Goal: Information Seeking & Learning: Check status

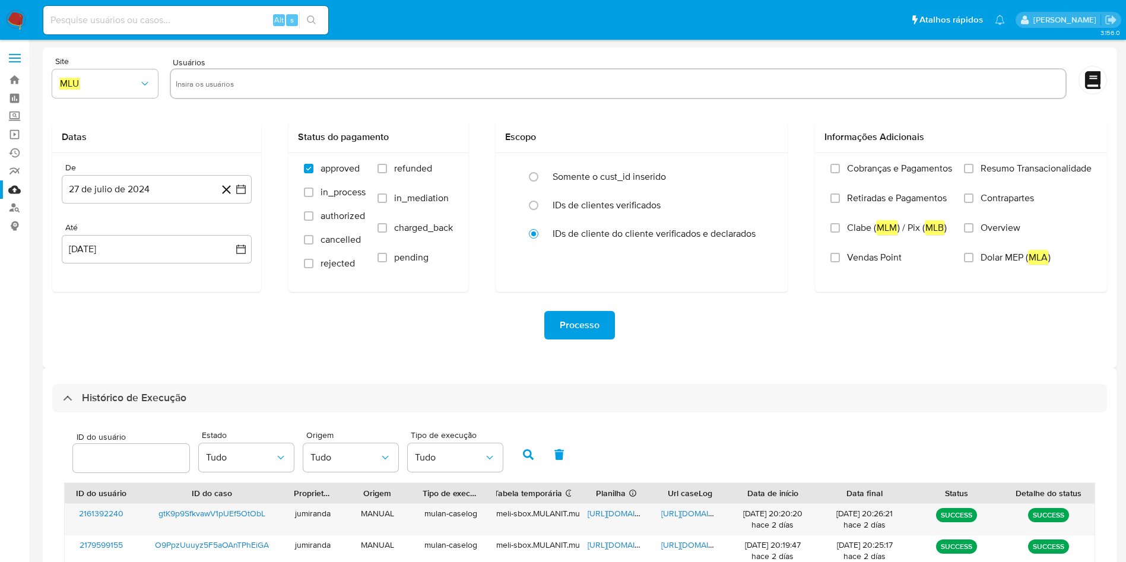
select select "10"
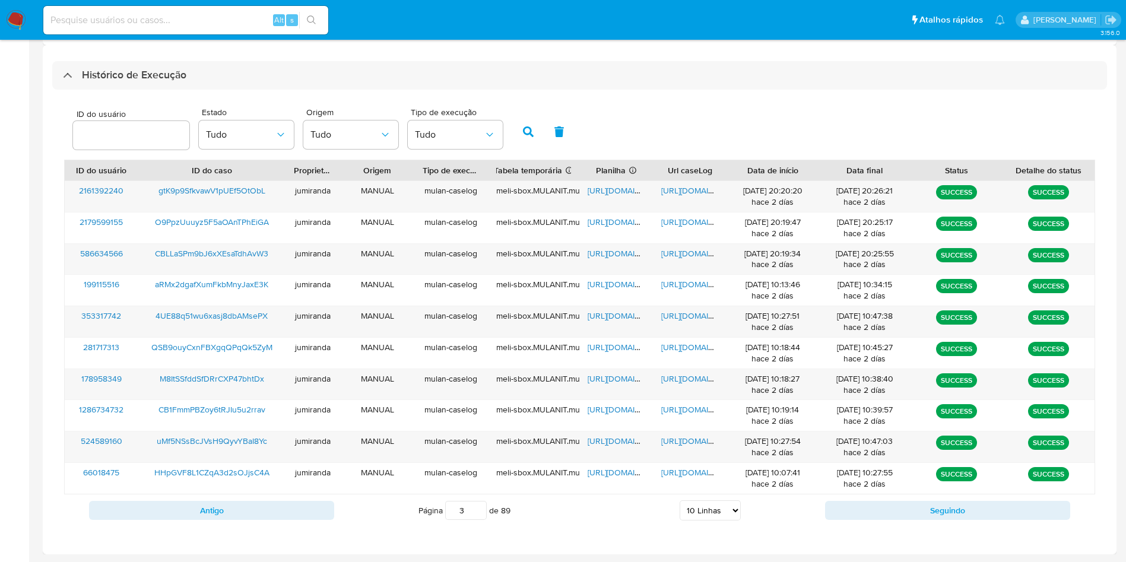
click at [285, 530] on div "ID do usuário Estado Tudo Origem Tudo Tipo de execução Tudo ID do usuário ID do…" at bounding box center [579, 314] width 1055 height 449
click at [285, 515] on button "Antigo" at bounding box center [211, 510] width 245 height 19
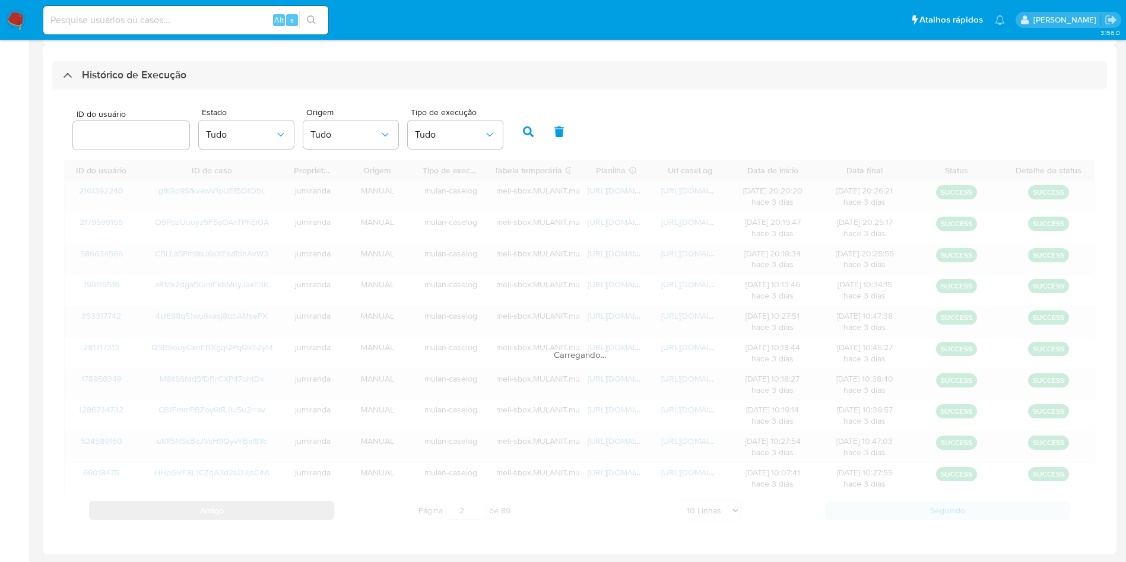
click at [285, 515] on div "ID do usuário ID do caso Proprietário Origem Tipo de execução Tabela temporária…" at bounding box center [579, 343] width 1031 height 367
click at [285, 515] on div "Carregando..." at bounding box center [579, 343] width 1031 height 367
click at [285, 515] on div "ID do usuário ID do caso Proprietário Origem Tipo de execução Tabela temporária…" at bounding box center [579, 343] width 1031 height 367
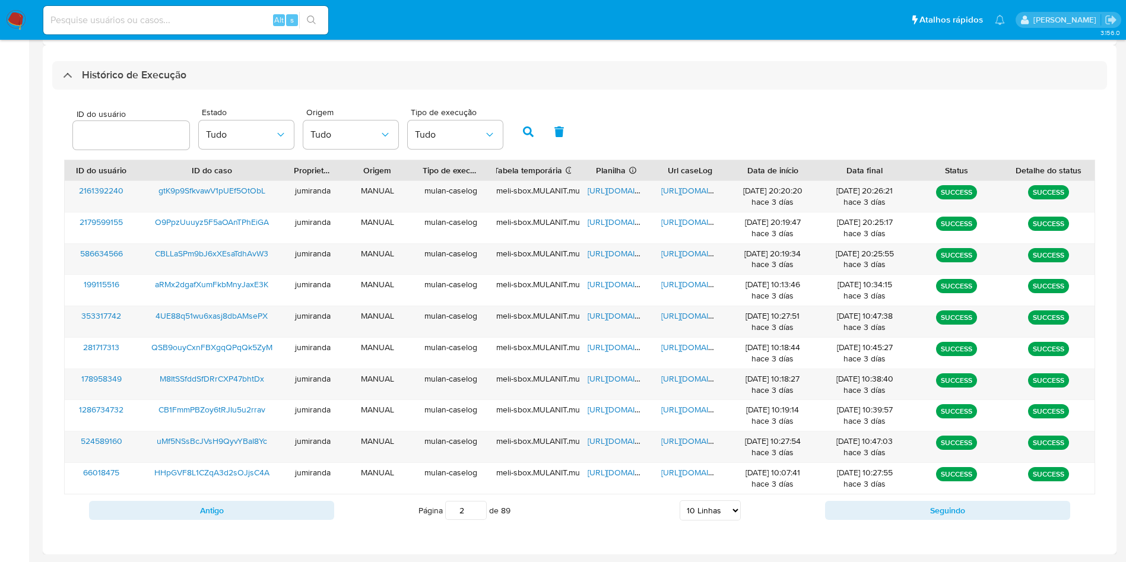
click at [183, 522] on div "Antigo Página 3 de 89 5 Linhas 10 Linhas 20 Linhas 25 Linhas 50 Linhas 100 Linh…" at bounding box center [579, 511] width 1031 height 32
click at [198, 521] on div "Antigo Página 3 de 89 5 Linhas 10 Linhas 20 Linhas 25 Linhas 50 Linhas 100 Linh…" at bounding box center [579, 511] width 1031 height 32
click at [214, 512] on button "Antigo" at bounding box center [211, 510] width 245 height 19
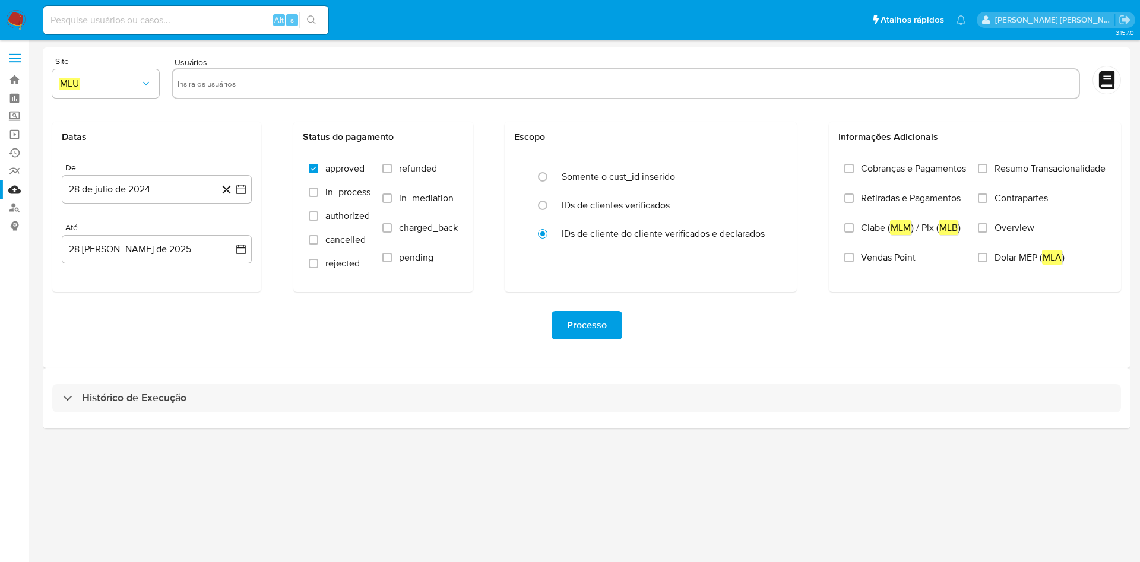
click at [337, 413] on div "Histórico de Execução" at bounding box center [587, 398] width 1088 height 61
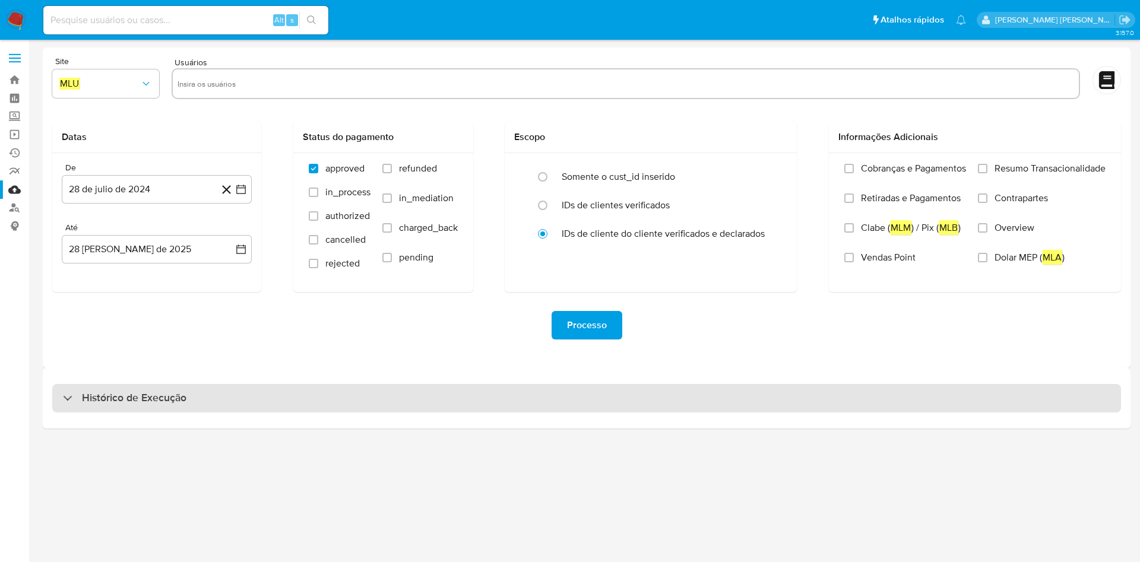
click at [362, 393] on div "Histórico de Execução" at bounding box center [586, 398] width 1069 height 28
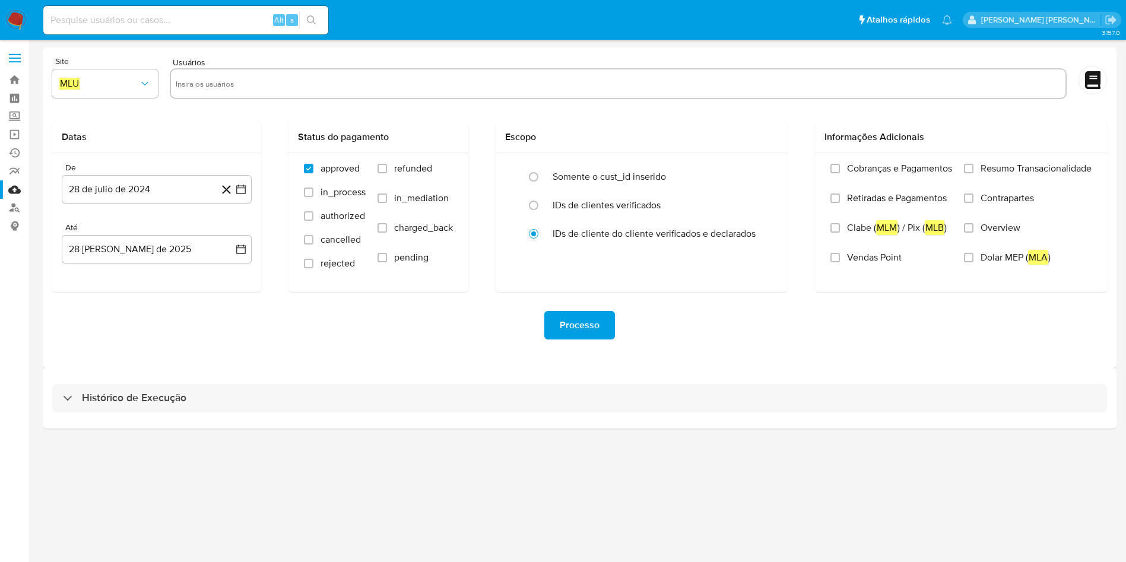
select select "10"
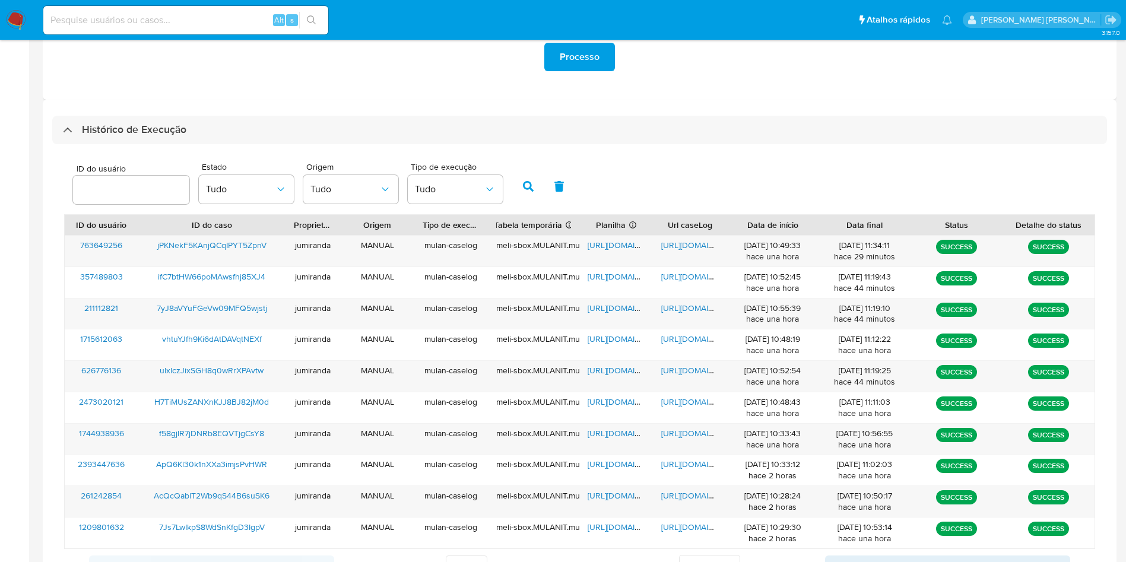
scroll to position [323, 0]
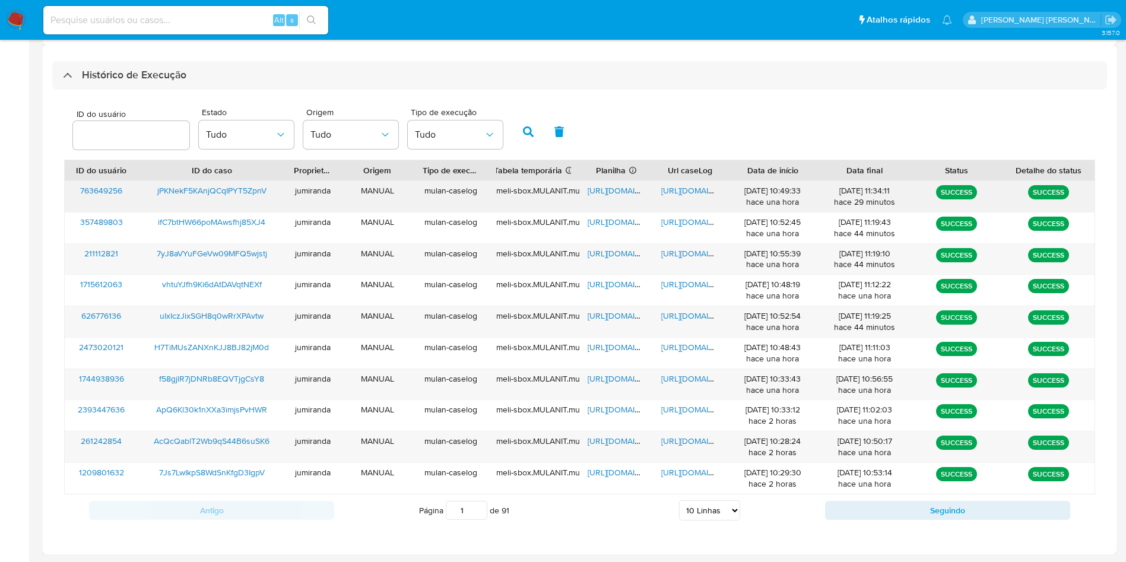
click at [624, 191] on span "https://docs.google.com/spreadsheets/d/1x7ZSBMOgQneoKVjSu_xnnJFVxWYxCBRZz3bU6L9…" at bounding box center [629, 191] width 82 height 12
click at [670, 191] on span "https://docs.google.com/document/d/146HdNJpXazhxHbBMZY1cJrYmEGDQgSZID-Qmfj0bPmY…" at bounding box center [702, 191] width 82 height 12
click at [243, 187] on span "jPKNekF5KAnjQCqIPYT5ZpnV" at bounding box center [211, 191] width 109 height 12
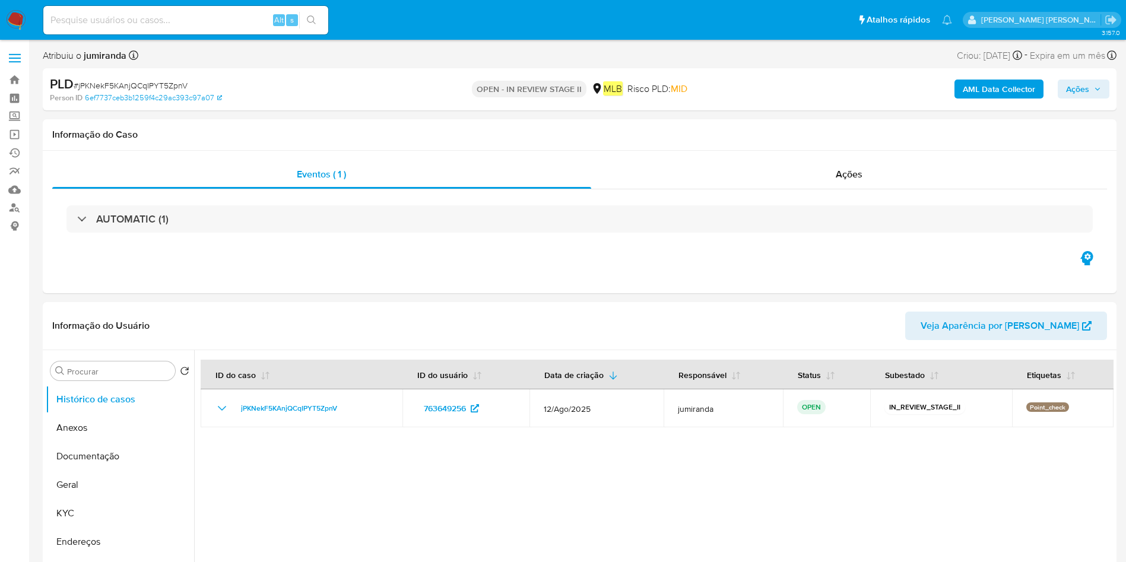
select select "10"
click at [115, 451] on button "Documentação" at bounding box center [115, 456] width 139 height 28
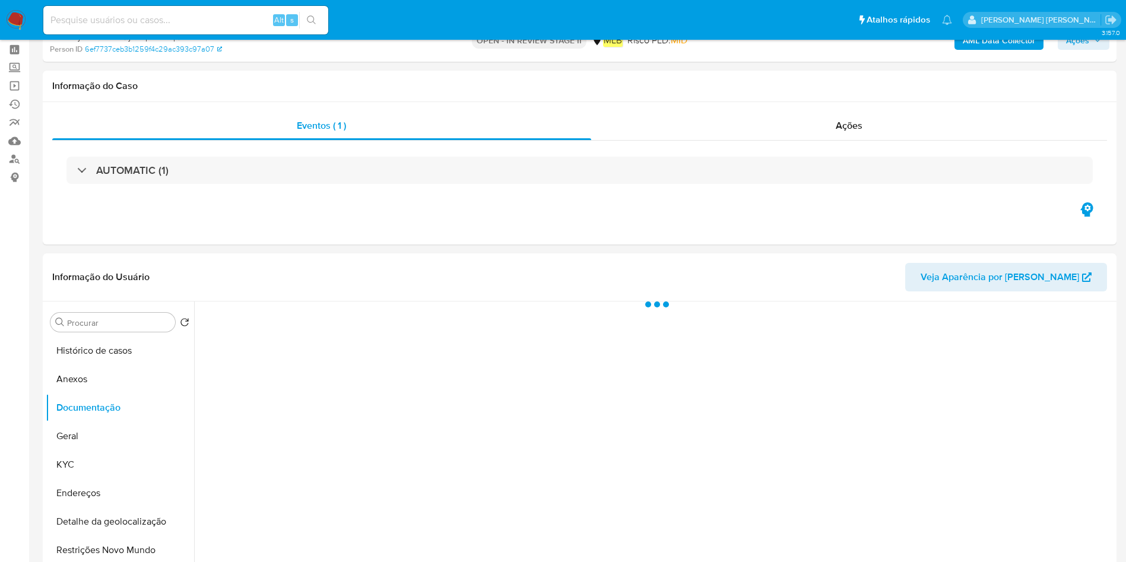
scroll to position [89, 0]
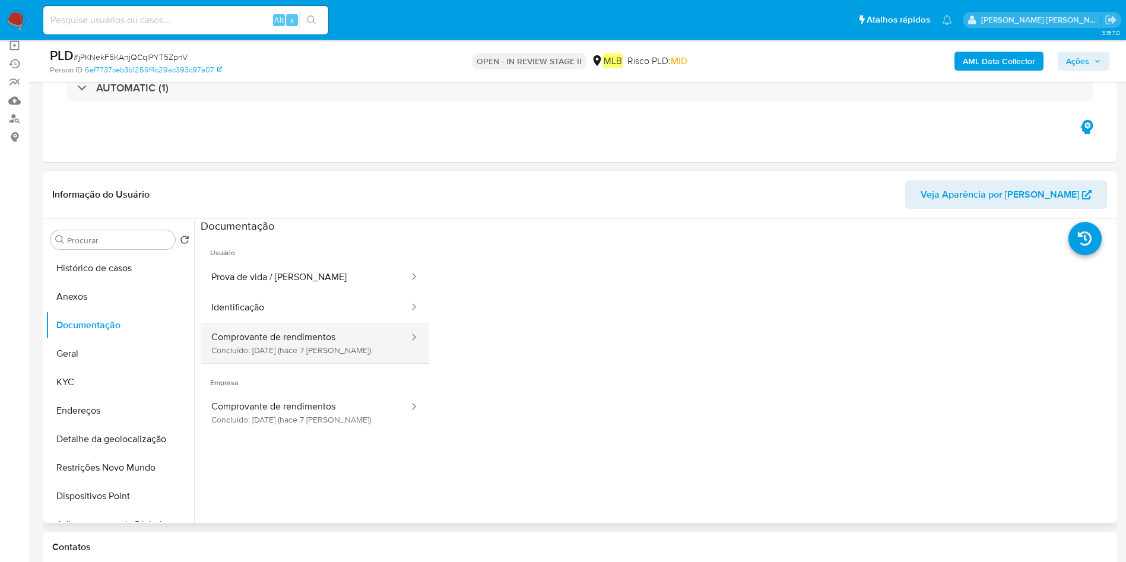
drag, startPoint x: 307, startPoint y: 342, endPoint x: 340, endPoint y: 341, distance: 32.7
click at [305, 343] on button "Comprovante de rendimentos Concluído: 21/08/2025 (hace 7 días)" at bounding box center [306, 343] width 210 height 40
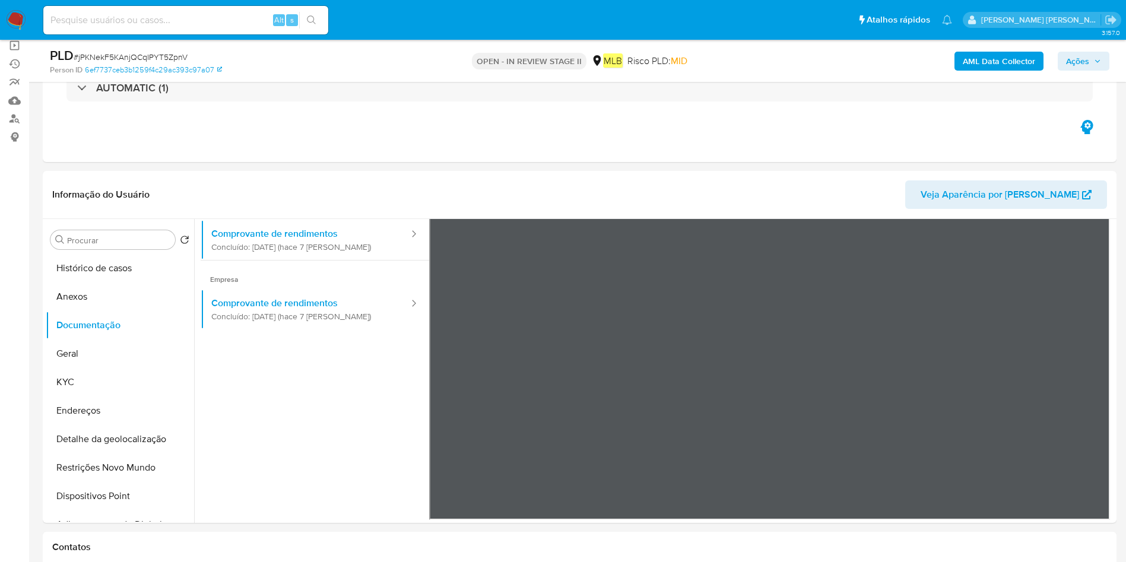
scroll to position [0, 0]
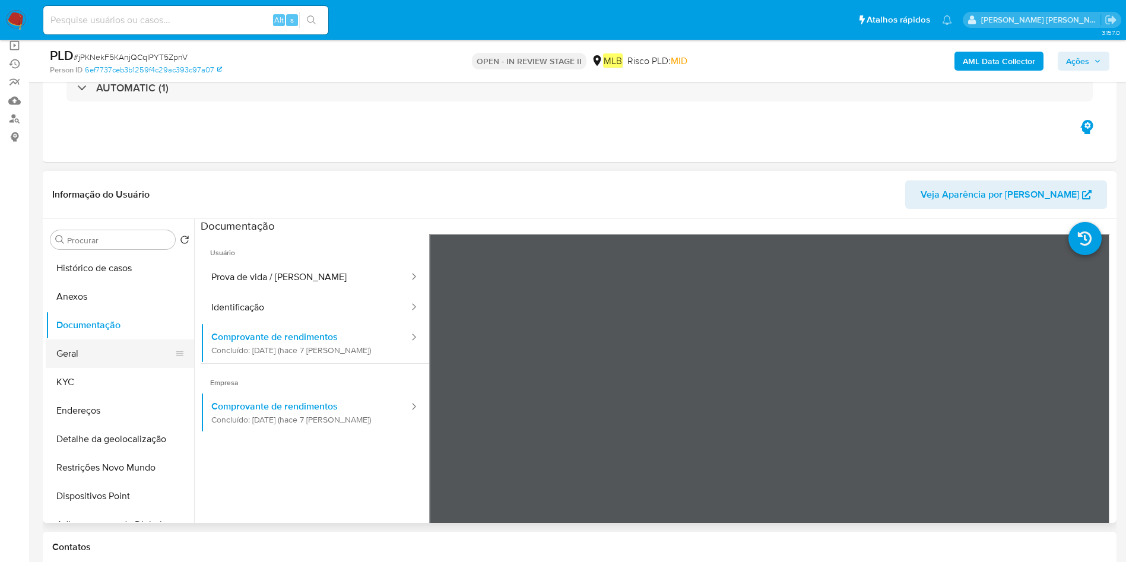
click at [109, 363] on button "Geral" at bounding box center [115, 354] width 139 height 28
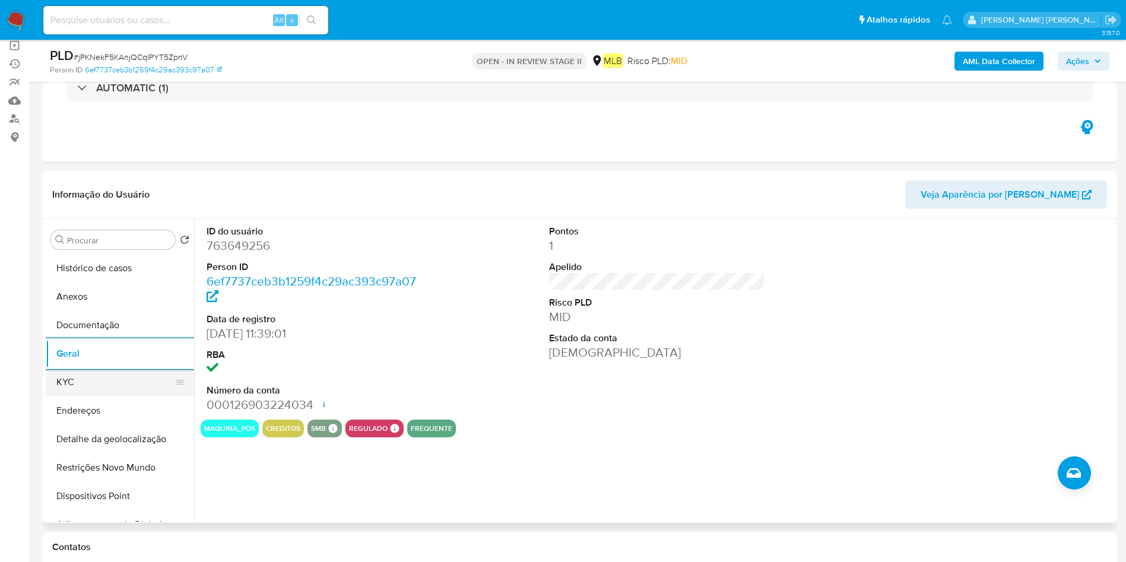
click at [105, 391] on button "KYC" at bounding box center [115, 382] width 139 height 28
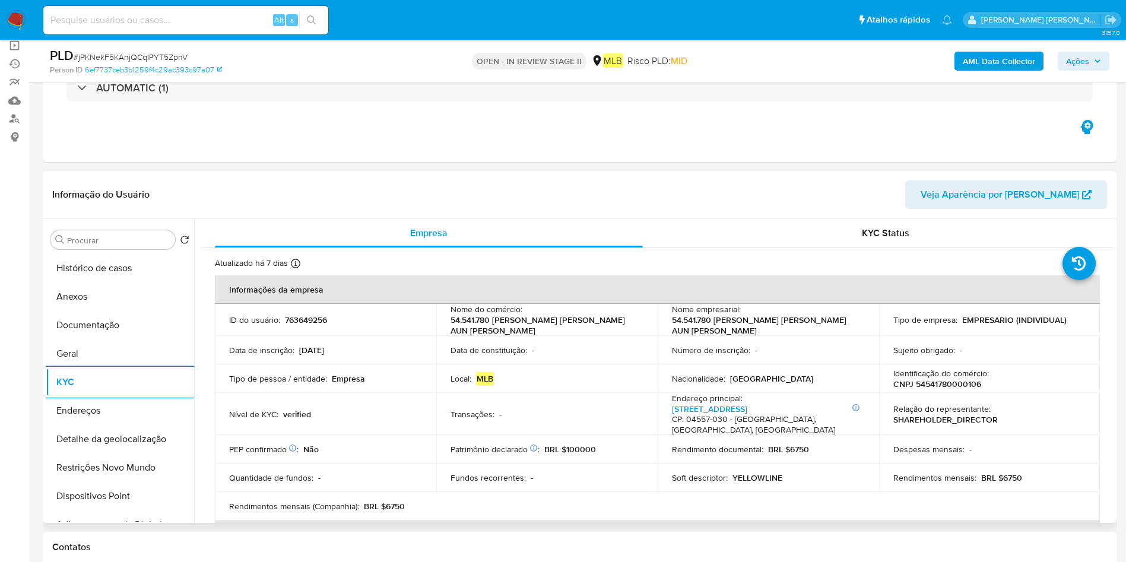
click at [122, 419] on button "Endereços" at bounding box center [120, 411] width 148 height 28
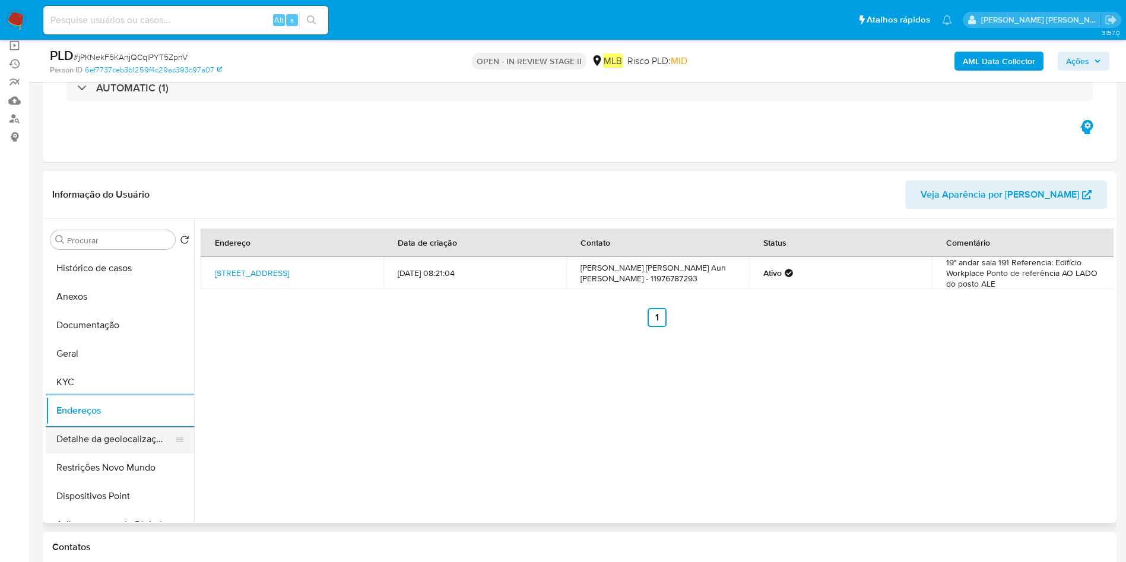
drag, startPoint x: 74, startPoint y: 446, endPoint x: 87, endPoint y: 442, distance: 13.7
click at [74, 446] on button "Detalhe da geolocalização" at bounding box center [115, 439] width 139 height 28
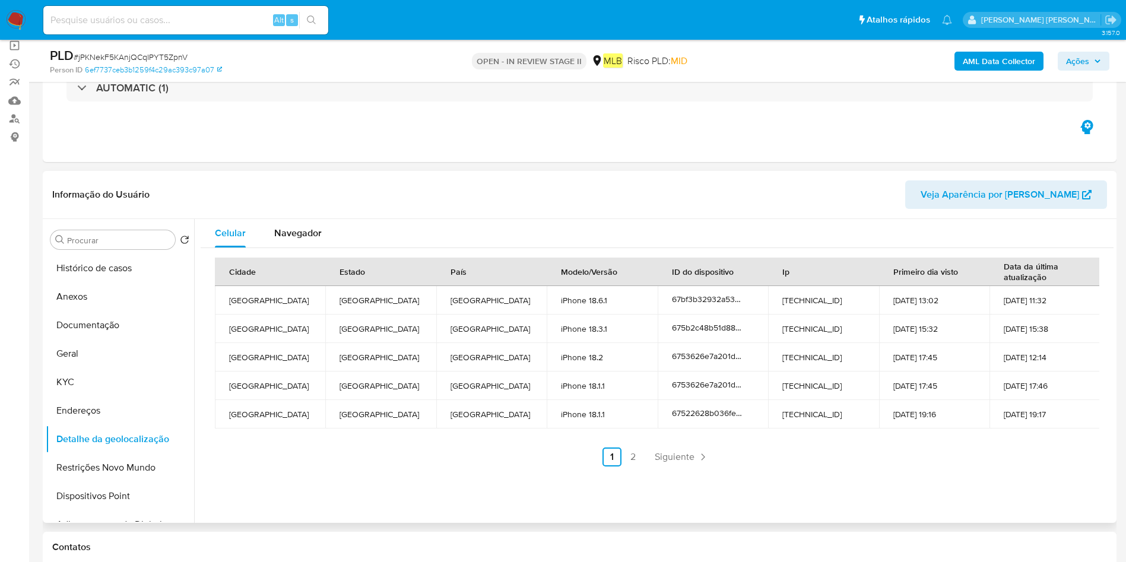
drag, startPoint x: 129, startPoint y: 457, endPoint x: 199, endPoint y: 472, distance: 72.2
click at [126, 457] on button "Restrições Novo Mundo" at bounding box center [120, 468] width 148 height 28
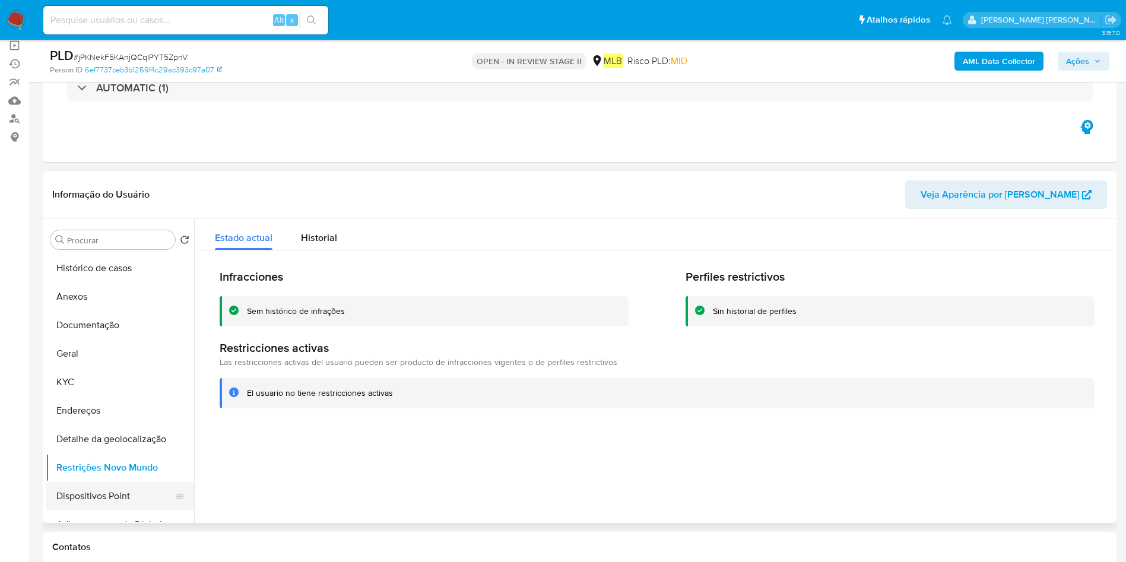
click at [108, 487] on button "Dispositivos Point" at bounding box center [115, 496] width 139 height 28
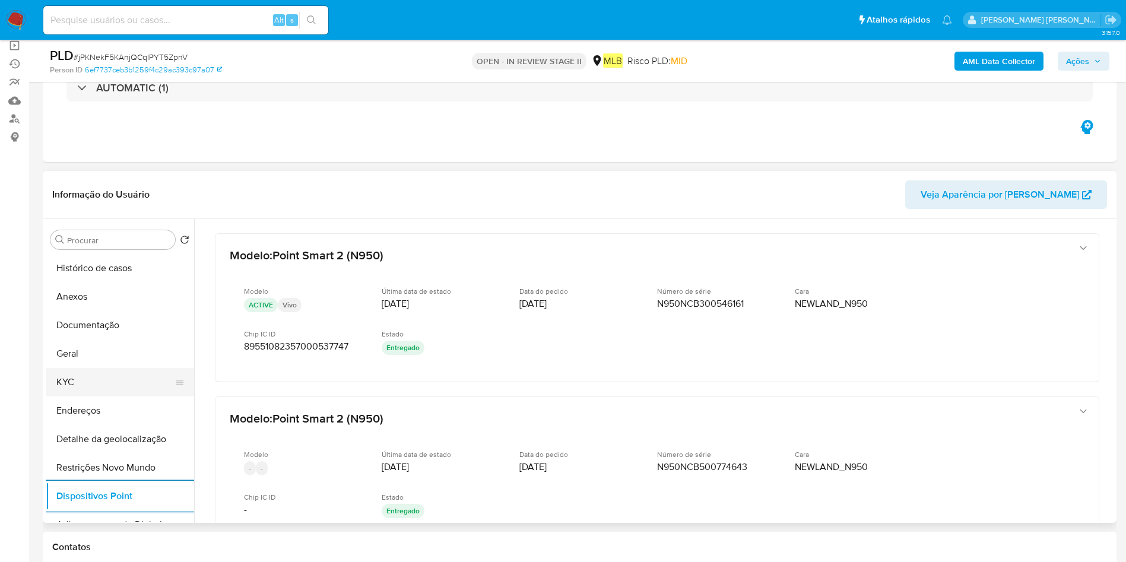
drag, startPoint x: 103, startPoint y: 385, endPoint x: 144, endPoint y: 380, distance: 41.2
click at [103, 384] on button "KYC" at bounding box center [115, 382] width 139 height 28
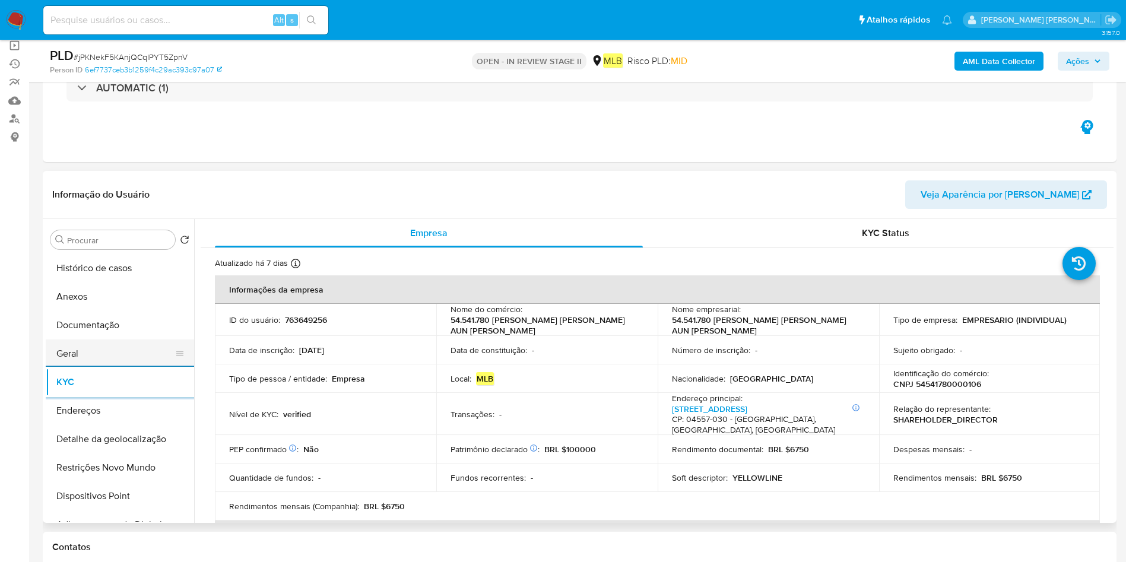
click at [143, 354] on button "Geral" at bounding box center [115, 354] width 139 height 28
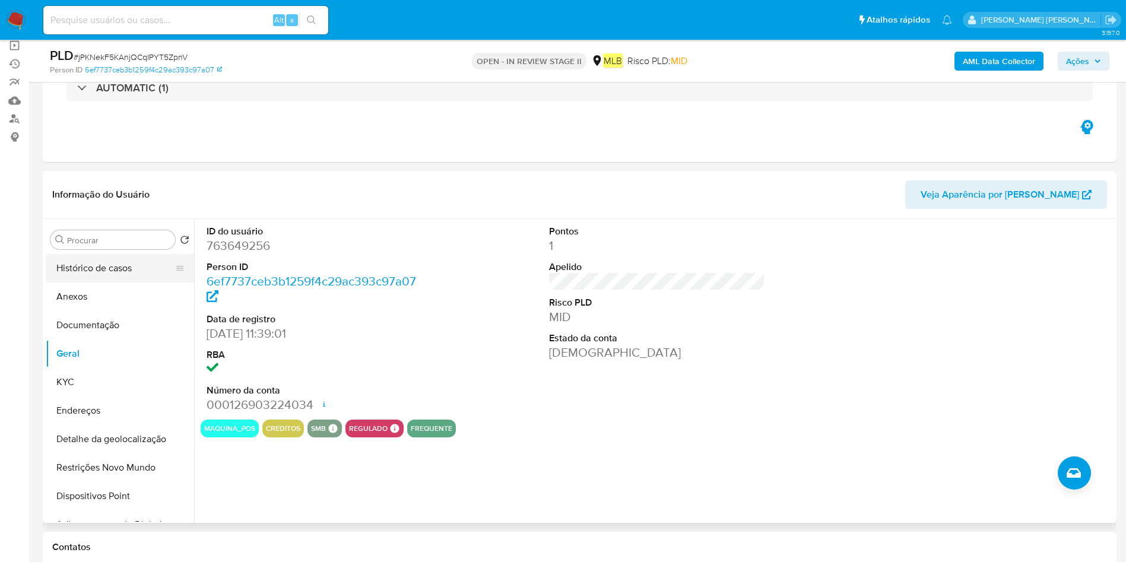
drag, startPoint x: 126, startPoint y: 304, endPoint x: 160, endPoint y: 263, distance: 52.8
click at [125, 303] on button "Anexos" at bounding box center [120, 297] width 148 height 28
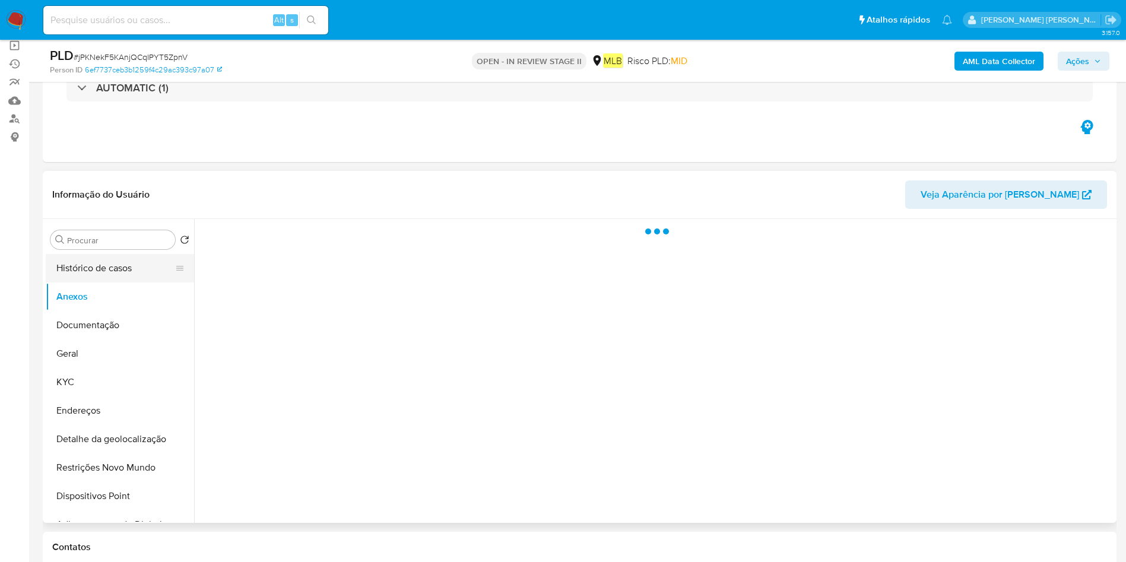
click at [124, 280] on button "Histórico de casos" at bounding box center [115, 268] width 139 height 28
